Goal: Find specific page/section: Find specific page/section

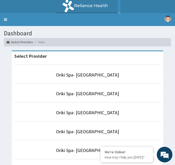
scroll to position [117, 0]
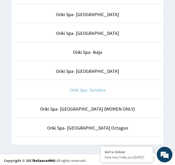
click at [82, 87] on link "Oriki Spa- Surulere" at bounding box center [88, 90] width 36 height 6
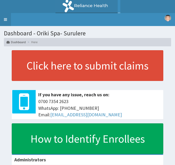
click at [5, 21] on link "Toggle navigation" at bounding box center [5, 19] width 11 height 13
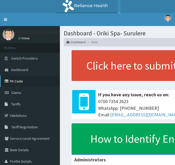
click at [28, 84] on link "PA Code" at bounding box center [30, 80] width 60 height 11
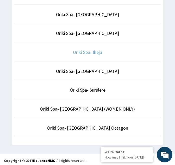
click at [85, 49] on link "Oriki Spa- Ikeja" at bounding box center [87, 52] width 29 height 6
